Goal: Task Accomplishment & Management: Use online tool/utility

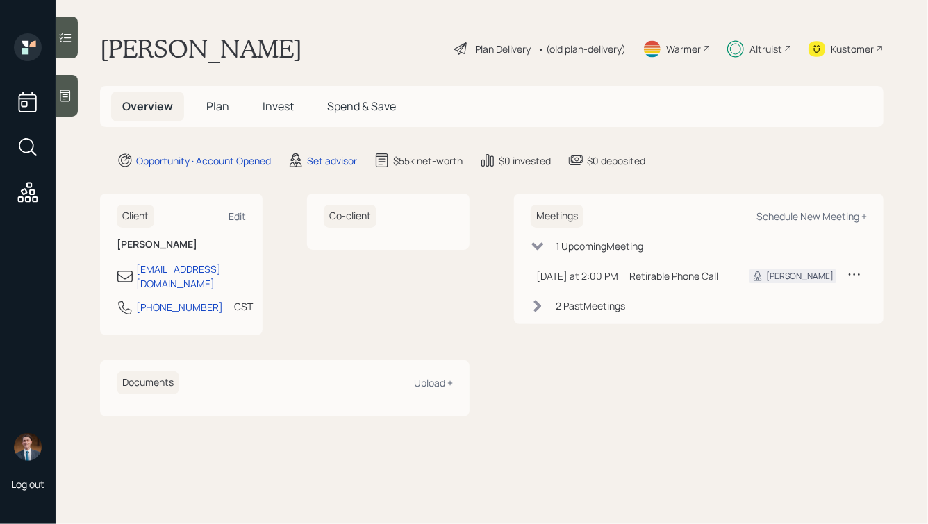
click at [213, 104] on span "Plan" at bounding box center [217, 106] width 23 height 15
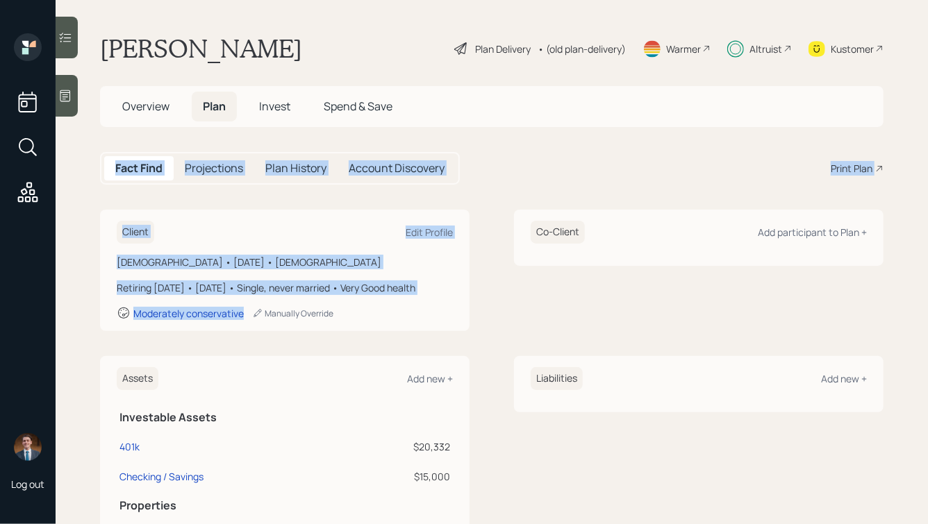
drag, startPoint x: 376, startPoint y: 333, endPoint x: 104, endPoint y: 149, distance: 328.1
click at [104, 149] on main "[PERSON_NAME] Plan Delivery • (old plan-delivery) Warmer Altruist Kustomer Over…" at bounding box center [492, 262] width 872 height 524
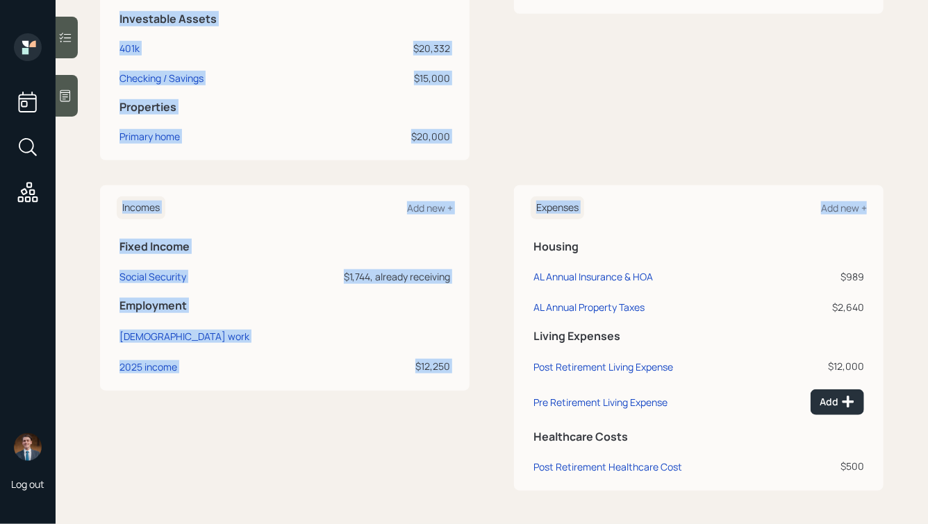
scroll to position [413, 0]
drag, startPoint x: 104, startPoint y: 149, endPoint x: 813, endPoint y: 502, distance: 791.9
click at [813, 502] on main "[PERSON_NAME] Plan Delivery • (old plan-delivery) Warmer Altruist Kustomer Over…" at bounding box center [492, 262] width 872 height 524
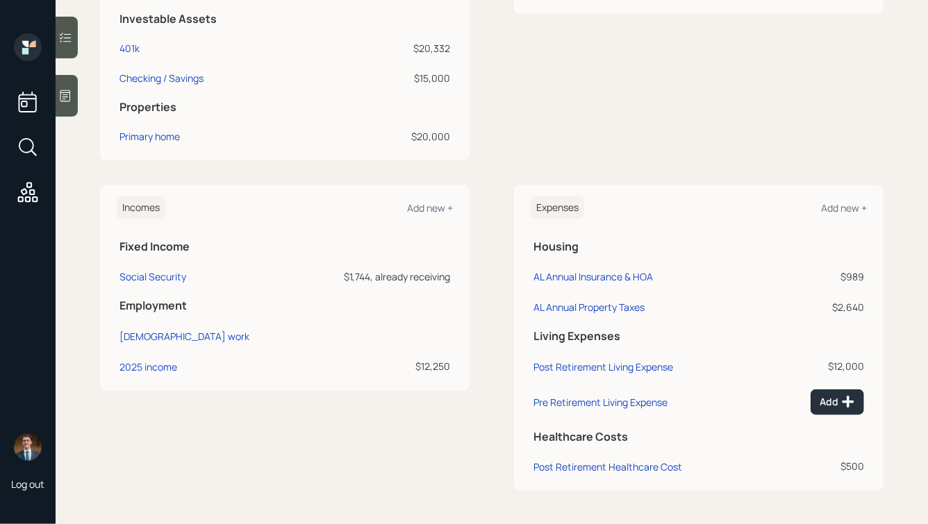
click at [511, 117] on div "Assets Add new + Investable Assets 401k $20,332 Checking / Savings $15,000 Prop…" at bounding box center [492, 59] width 784 height 203
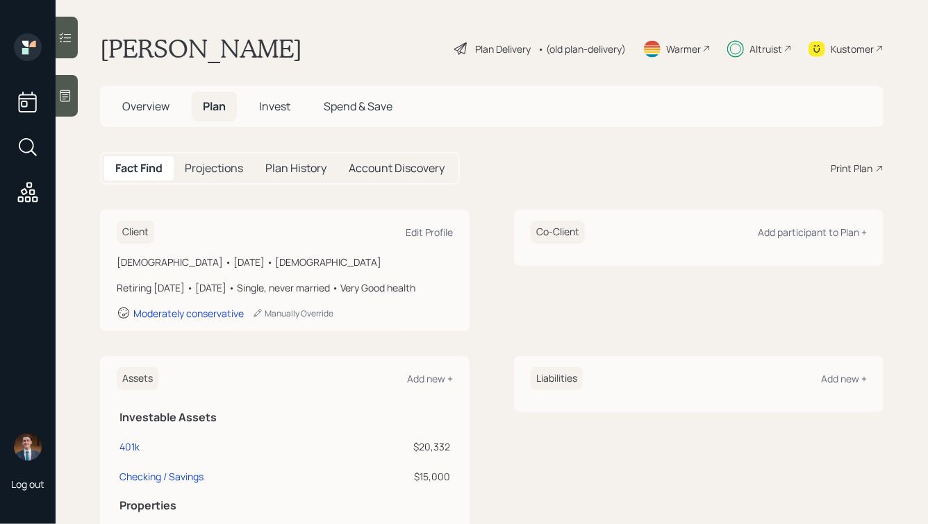
click at [755, 50] on div "Altruist" at bounding box center [766, 49] width 33 height 15
